Goal: Task Accomplishment & Management: Manage account settings

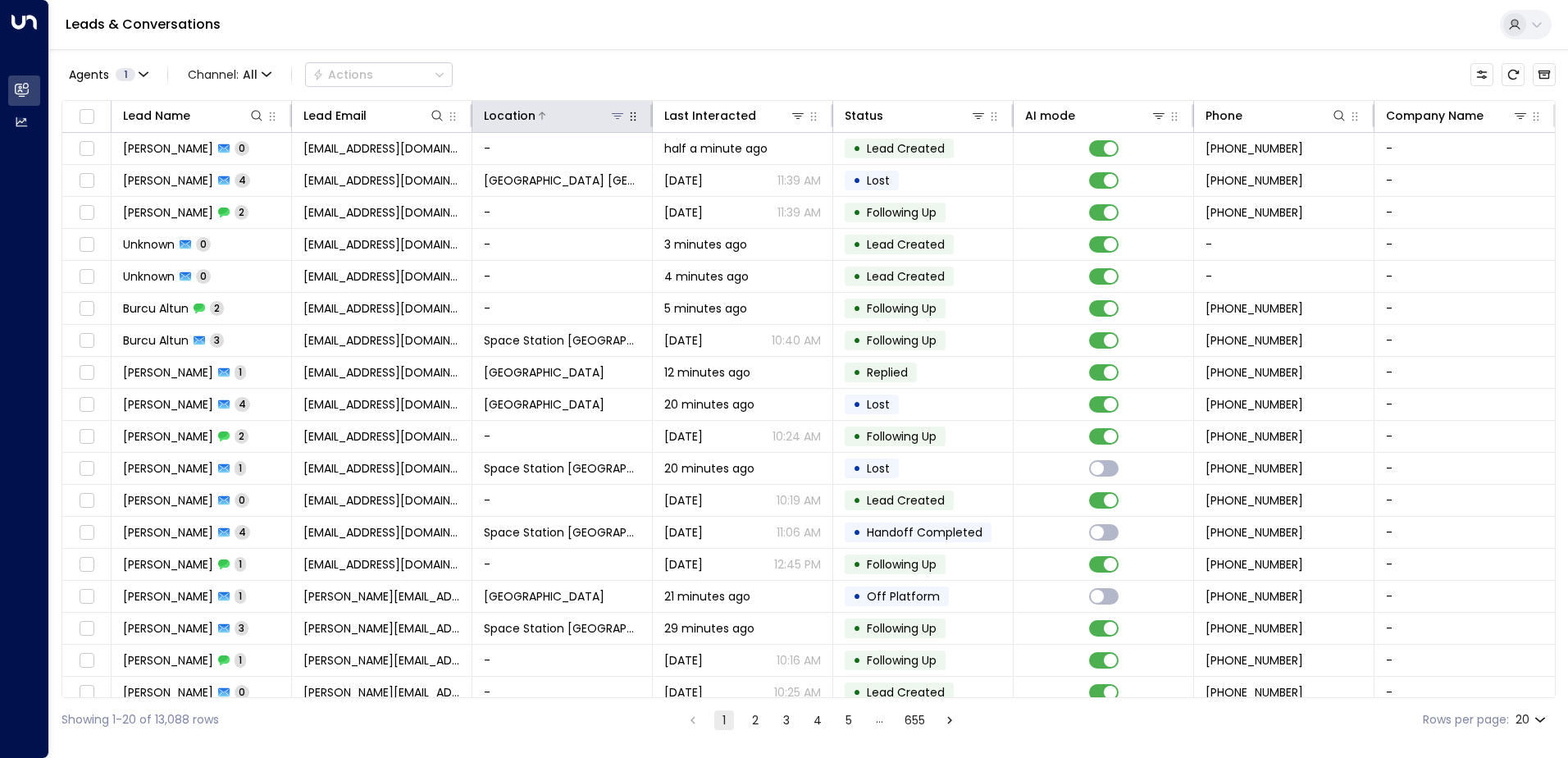
click at [611, 115] on icon at bounding box center [617, 115] width 13 height 13
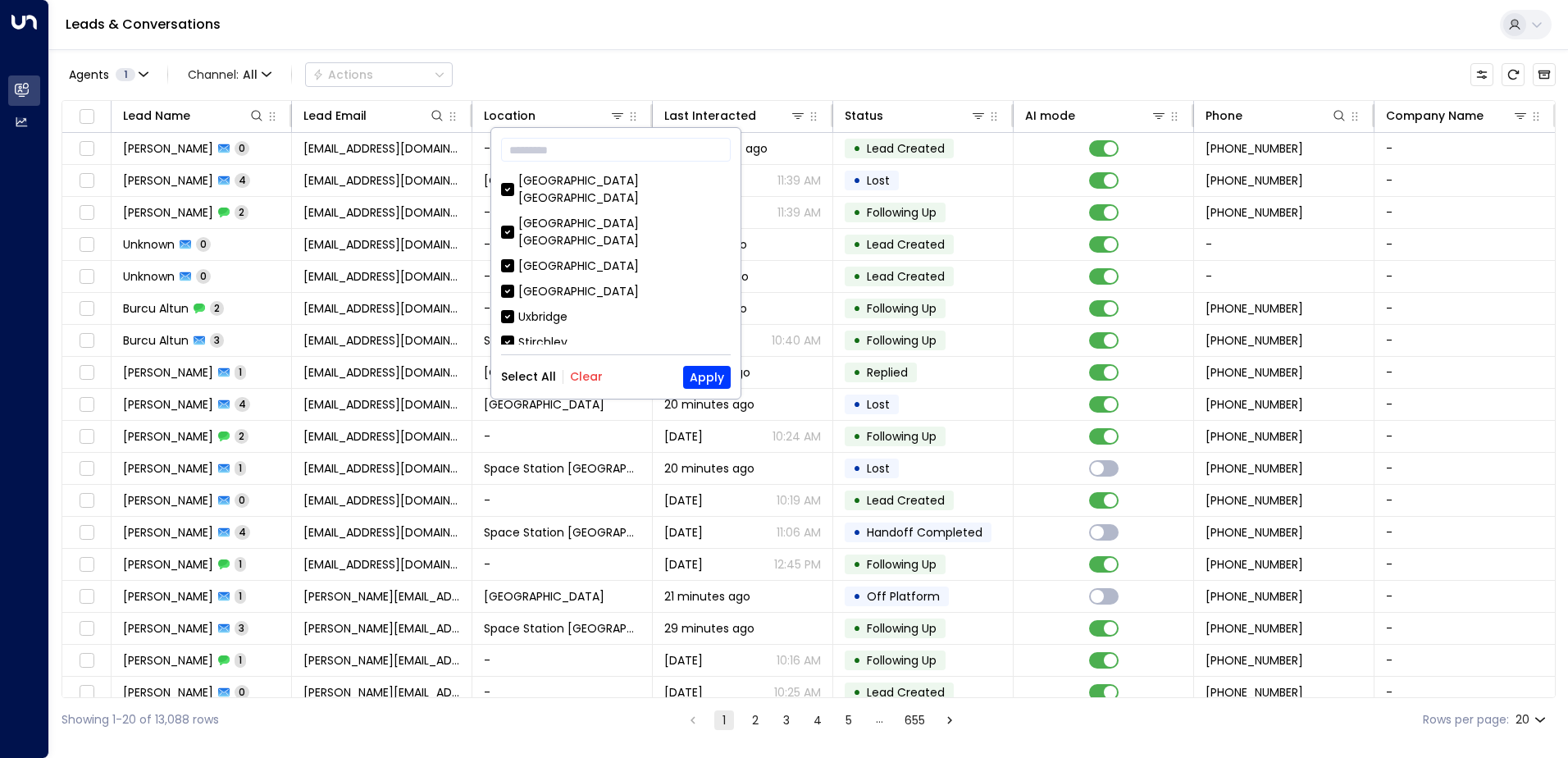
click at [582, 373] on button "Clear" at bounding box center [586, 376] width 32 height 13
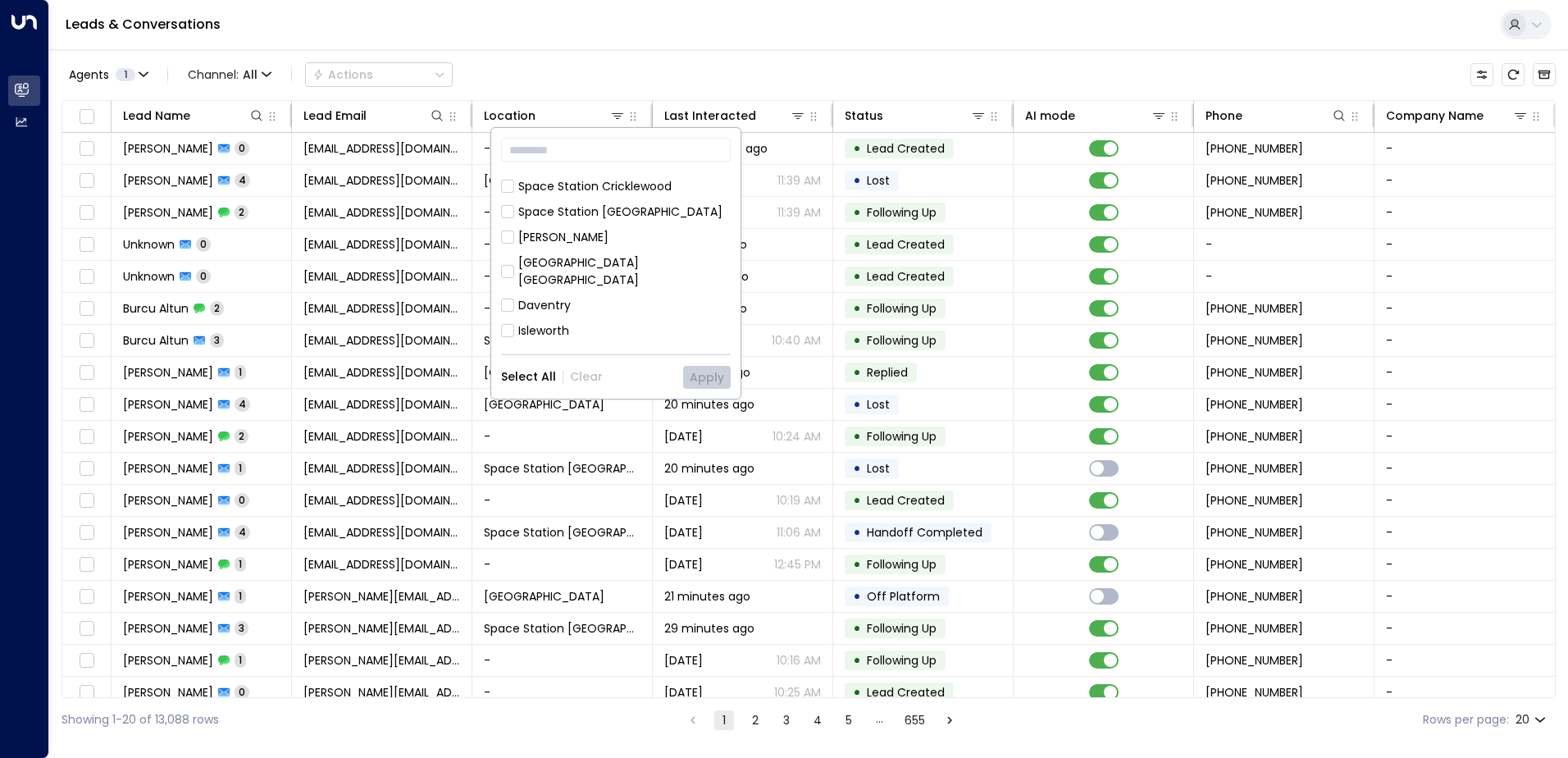
scroll to position [574, 0]
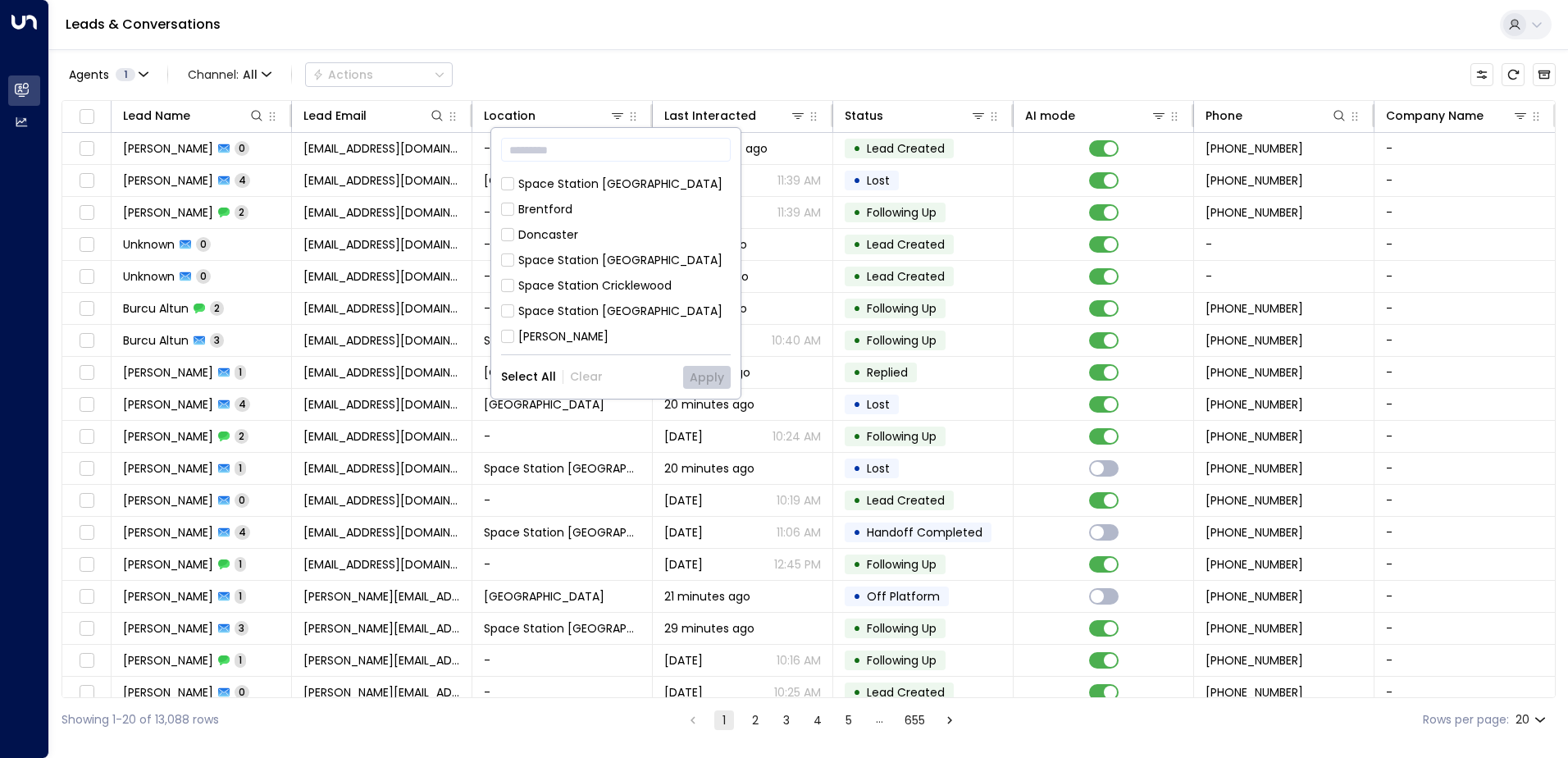
click at [611, 252] on div "Space Station [GEOGRAPHIC_DATA]" at bounding box center [620, 261] width 204 height 17
click at [700, 366] on button "Apply" at bounding box center [707, 377] width 48 height 23
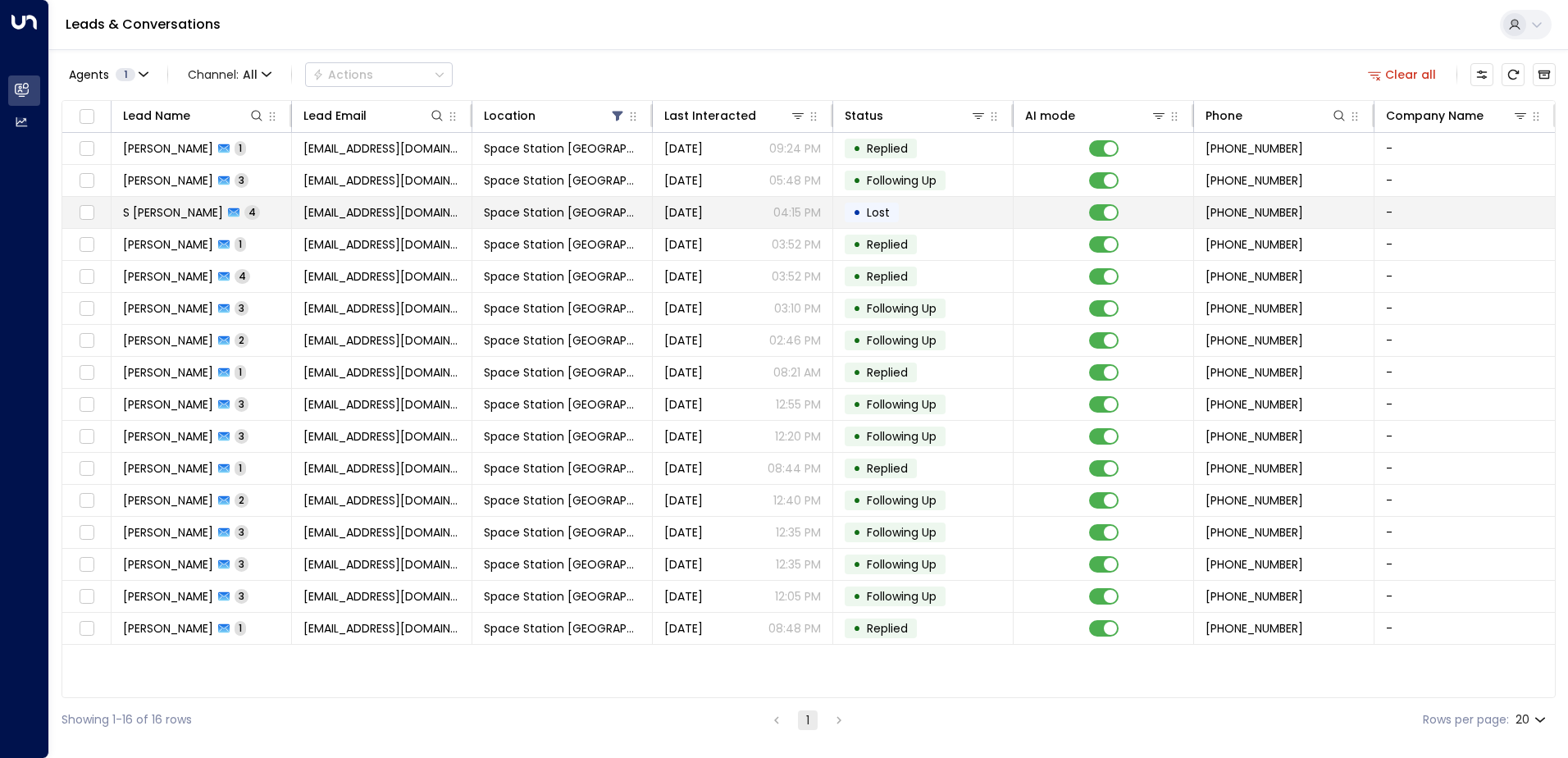
click at [423, 219] on span "suehxst@googlemail.com" at bounding box center [381, 212] width 156 height 16
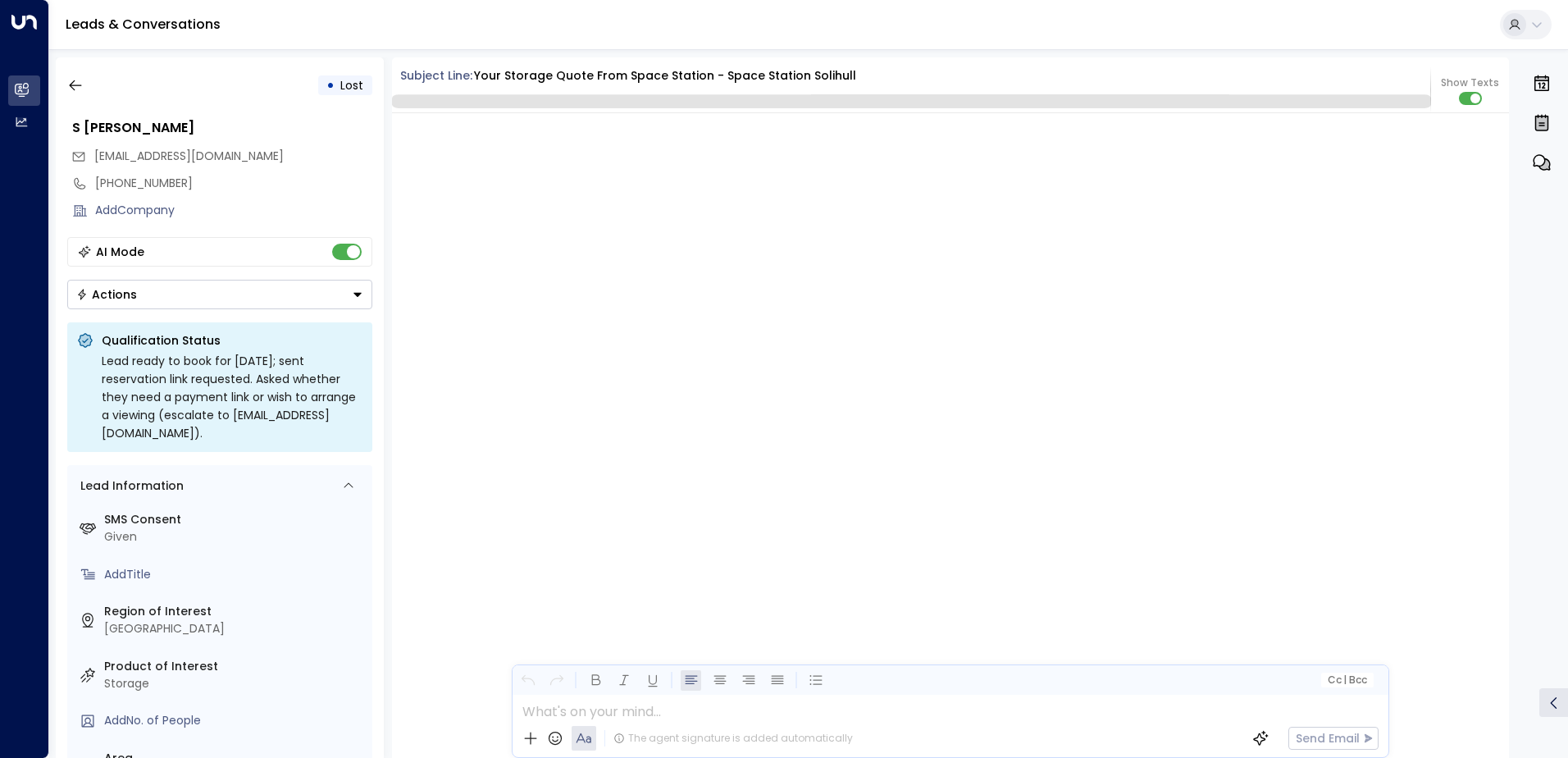
scroll to position [2297, 0]
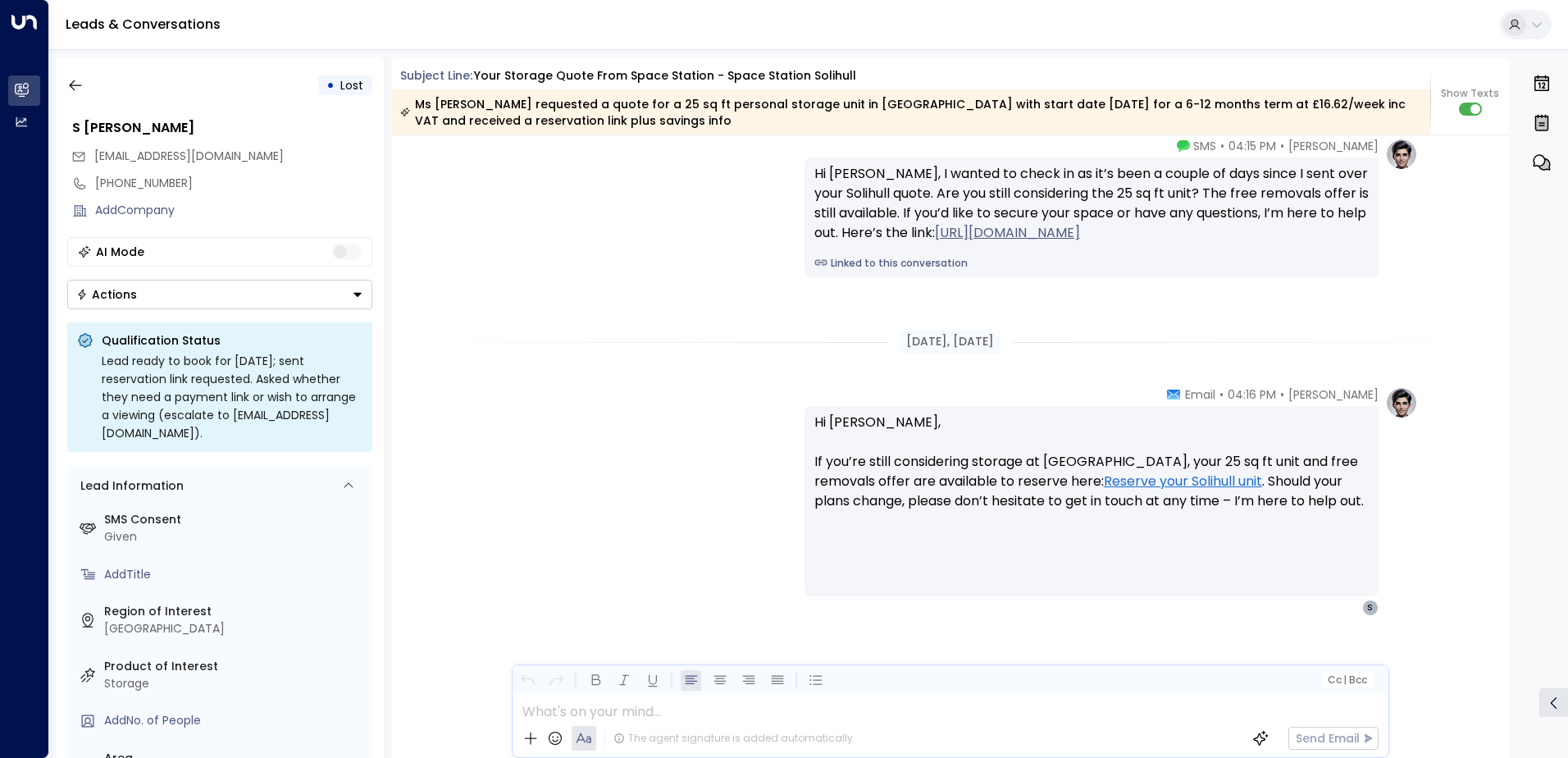
click at [338, 300] on button "Actions" at bounding box center [219, 294] width 305 height 30
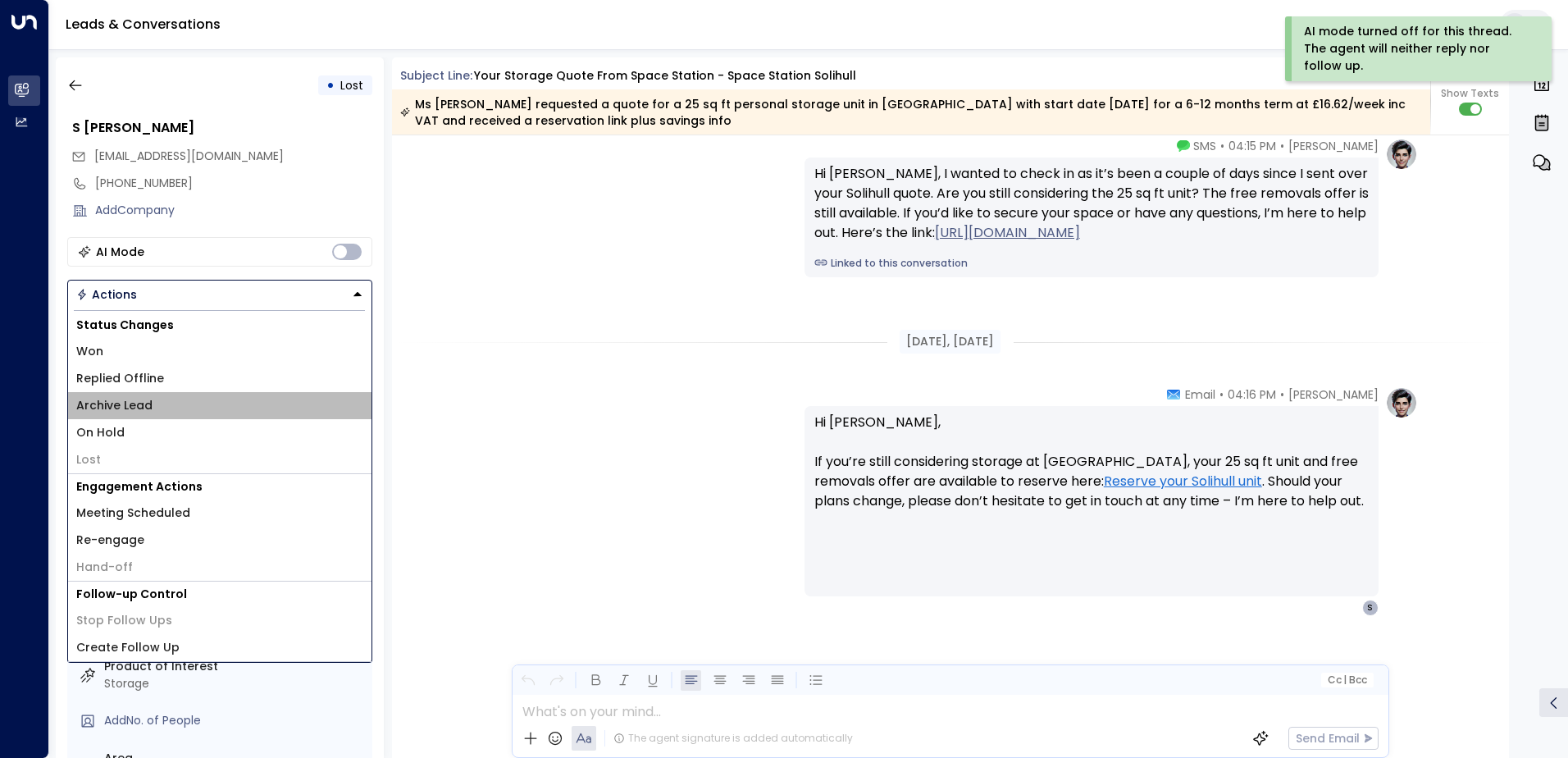
click at [152, 398] on li "Archive Lead" at bounding box center [219, 406] width 303 height 27
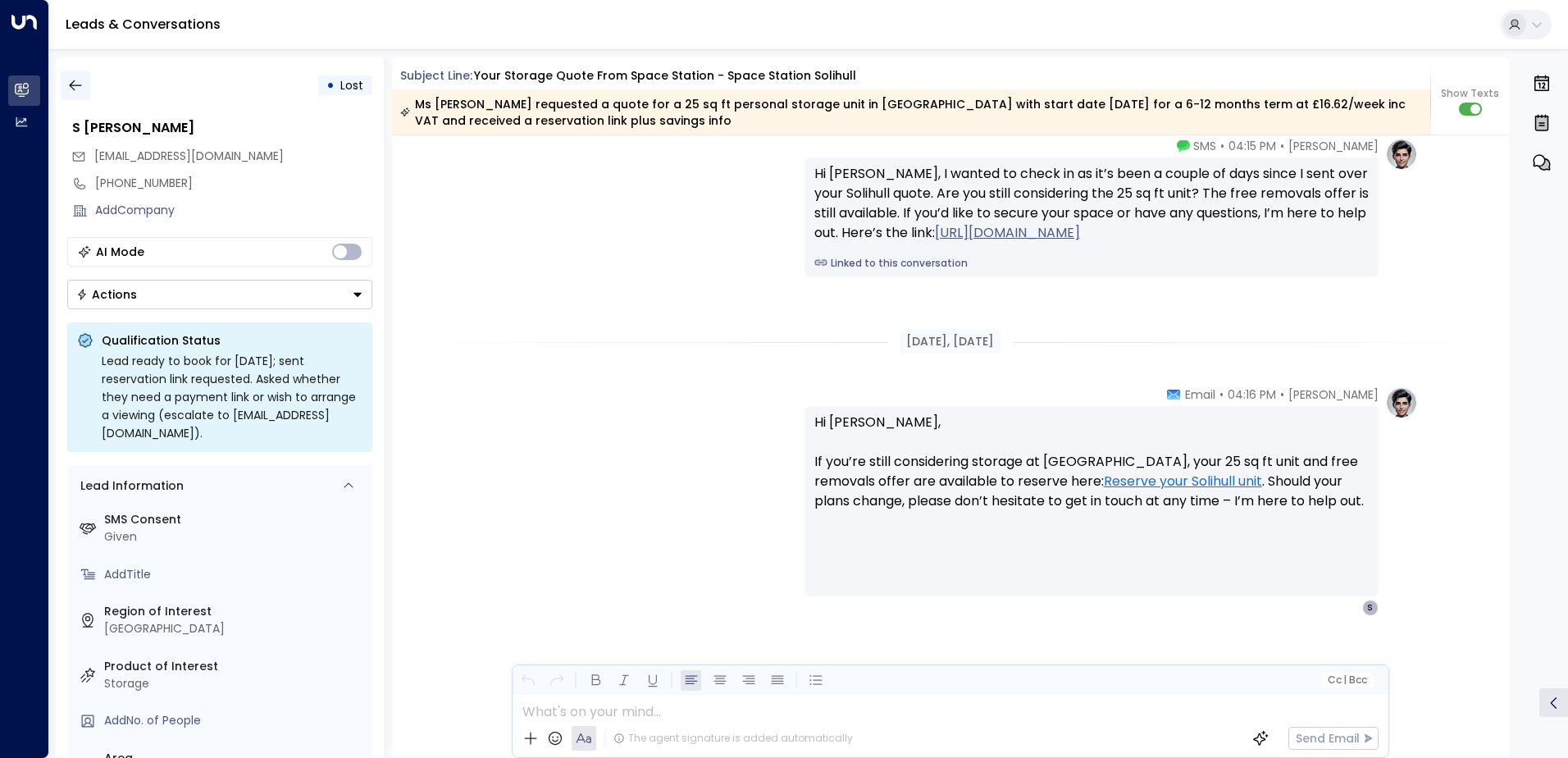
click at [81, 87] on icon "button" at bounding box center [75, 85] width 16 height 16
